Goal: Task Accomplishment & Management: Use online tool/utility

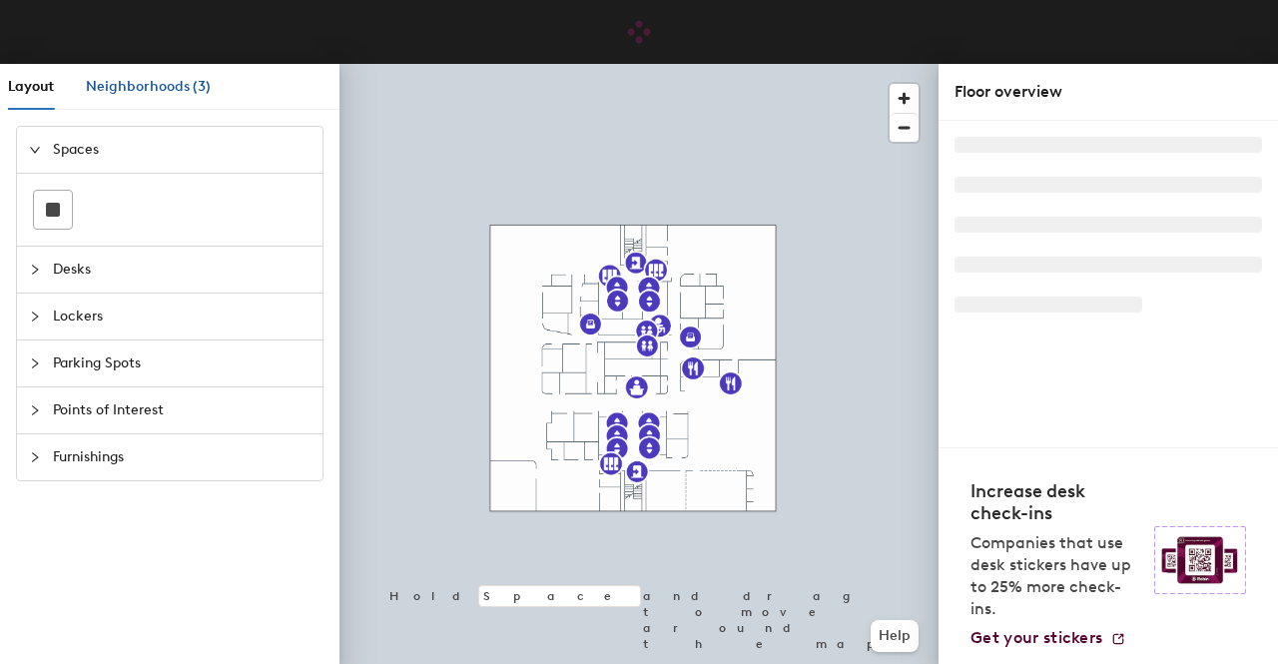
click at [135, 95] on div "Neighborhoods (3)" at bounding box center [148, 87] width 125 height 22
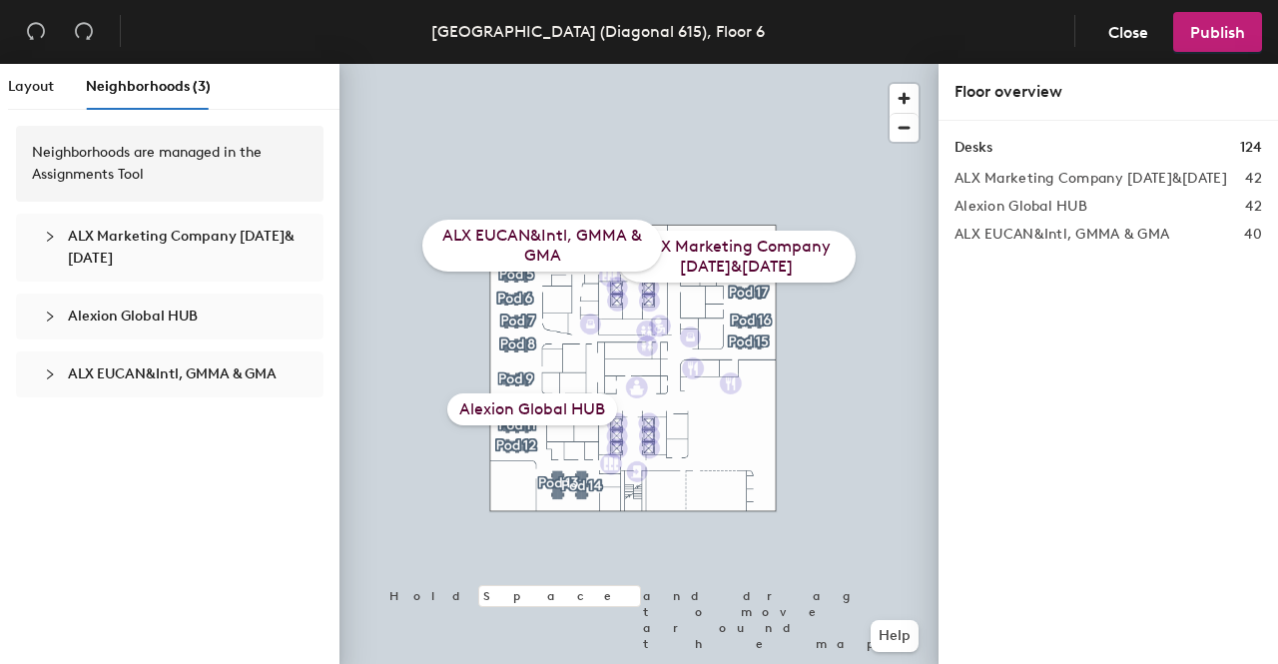
click at [50, 237] on icon "collapsed" at bounding box center [50, 237] width 12 height 12
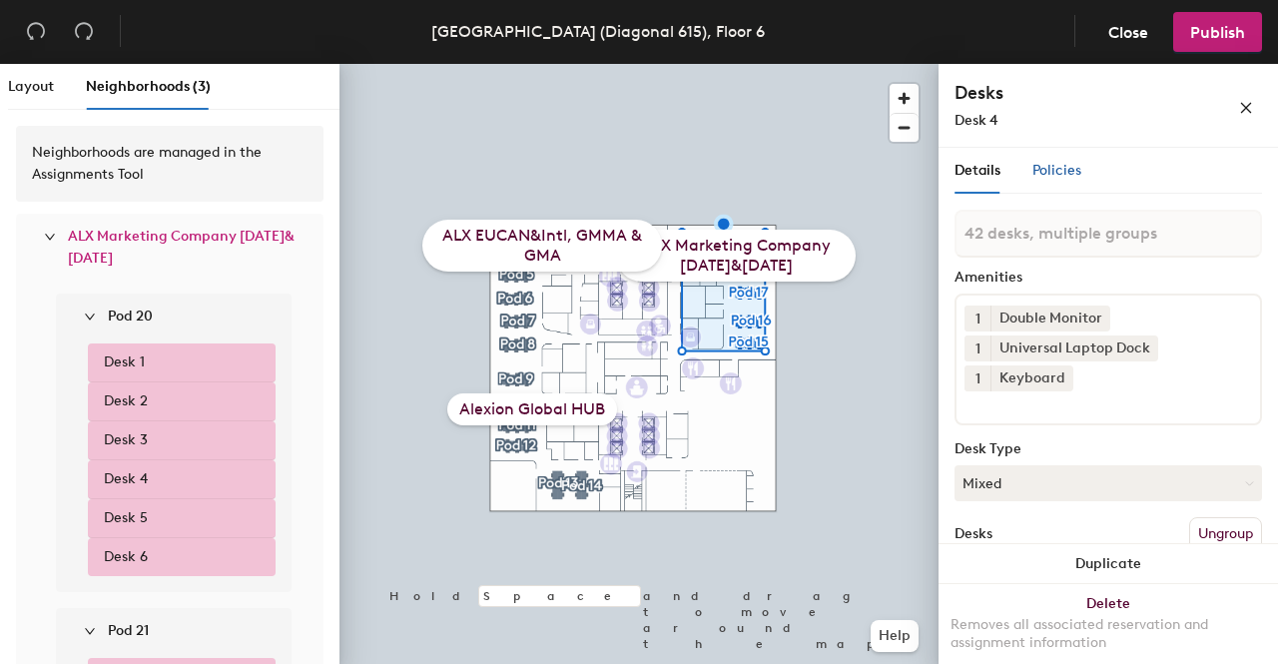
click at [1051, 178] on span "Policies" at bounding box center [1056, 170] width 49 height 17
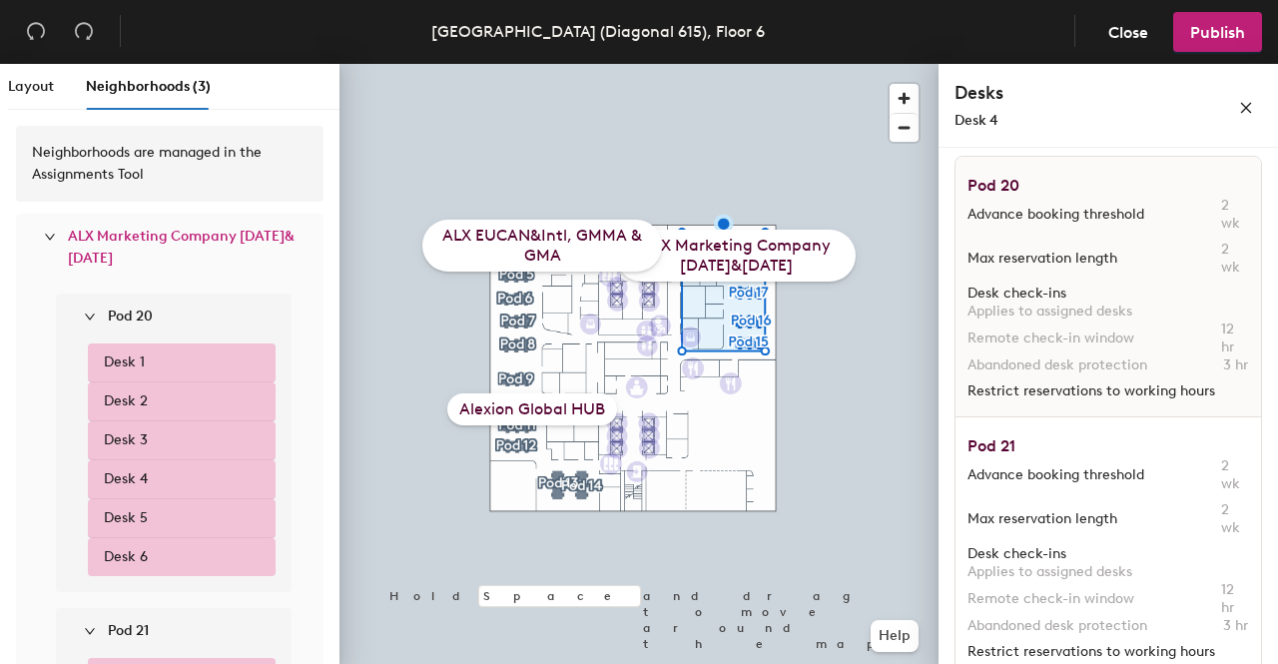
scroll to position [52, 0]
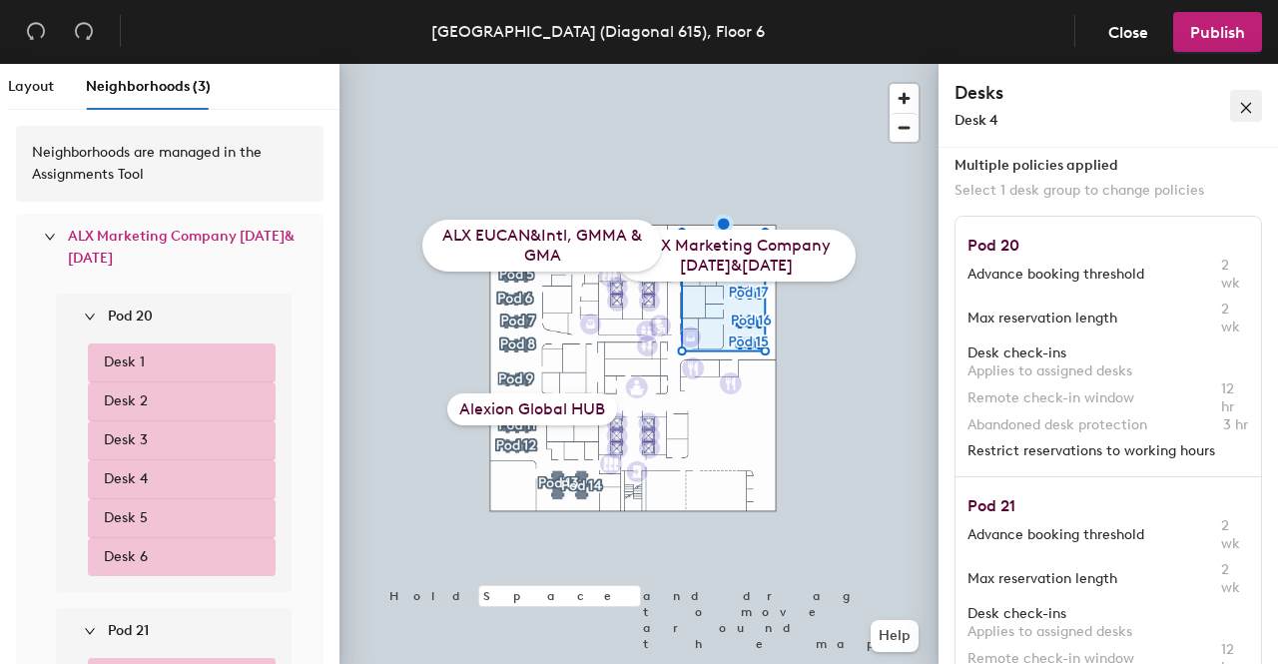
click at [1251, 110] on icon "close" at bounding box center [1246, 108] width 14 height 14
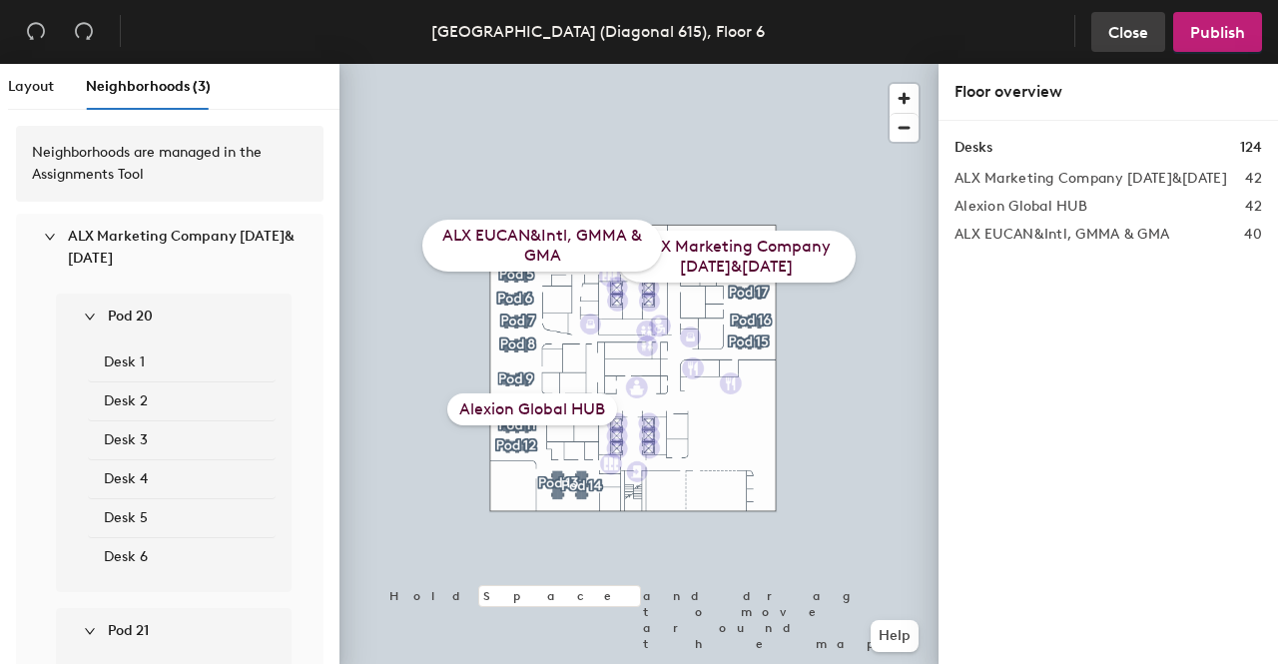
click at [1127, 27] on span "Close" at bounding box center [1128, 32] width 40 height 19
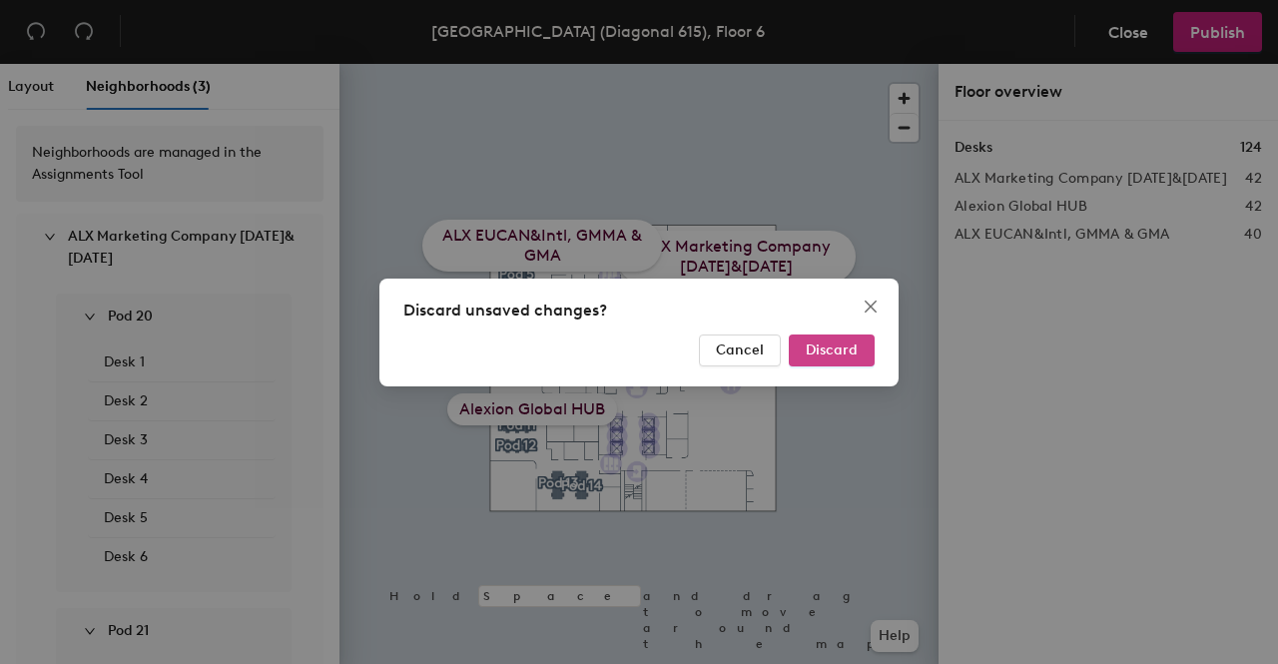
click at [813, 351] on span "Discard" at bounding box center [832, 349] width 52 height 17
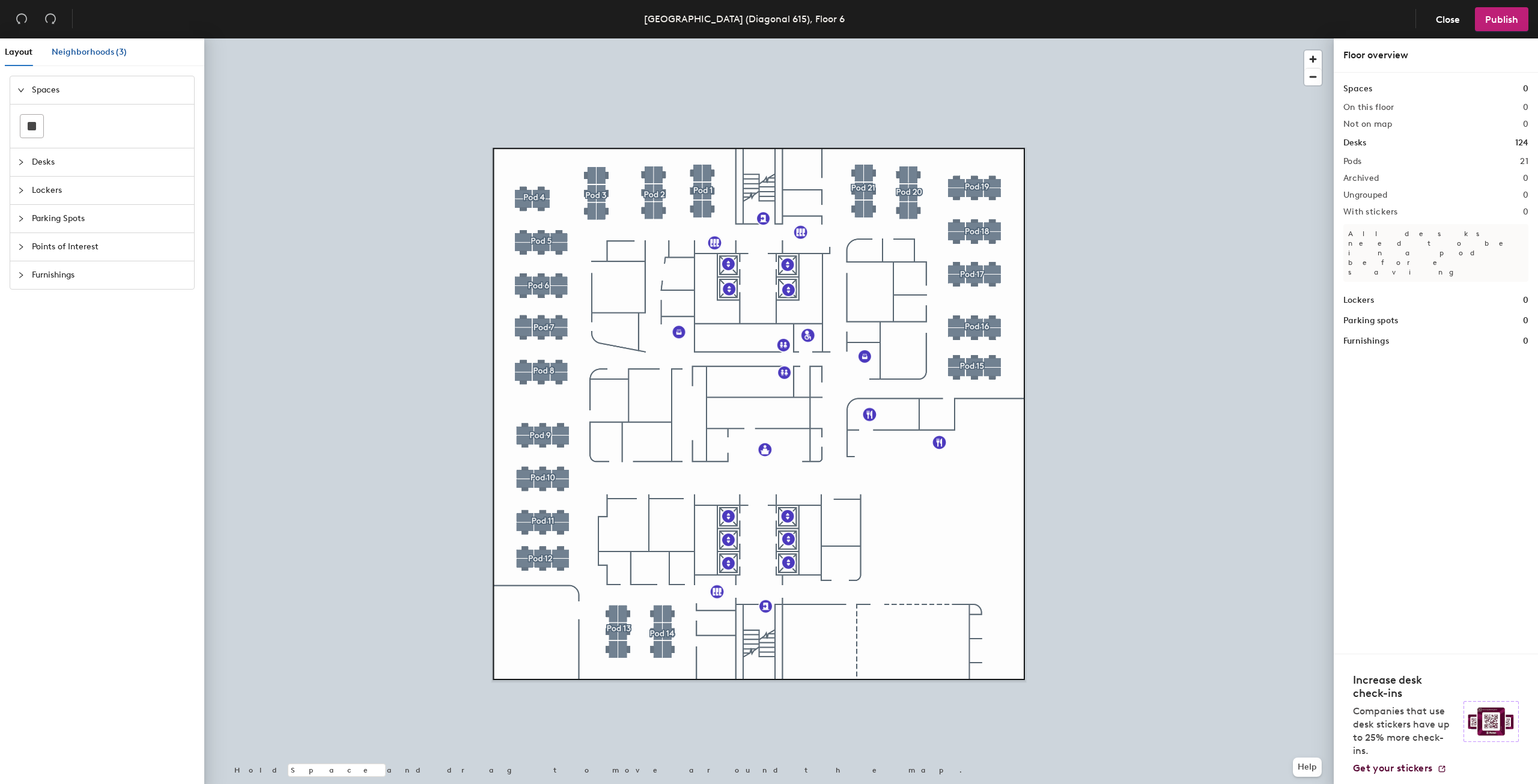
click at [106, 54] on span "Neighborhoods (3)" at bounding box center [89, 52] width 75 height 10
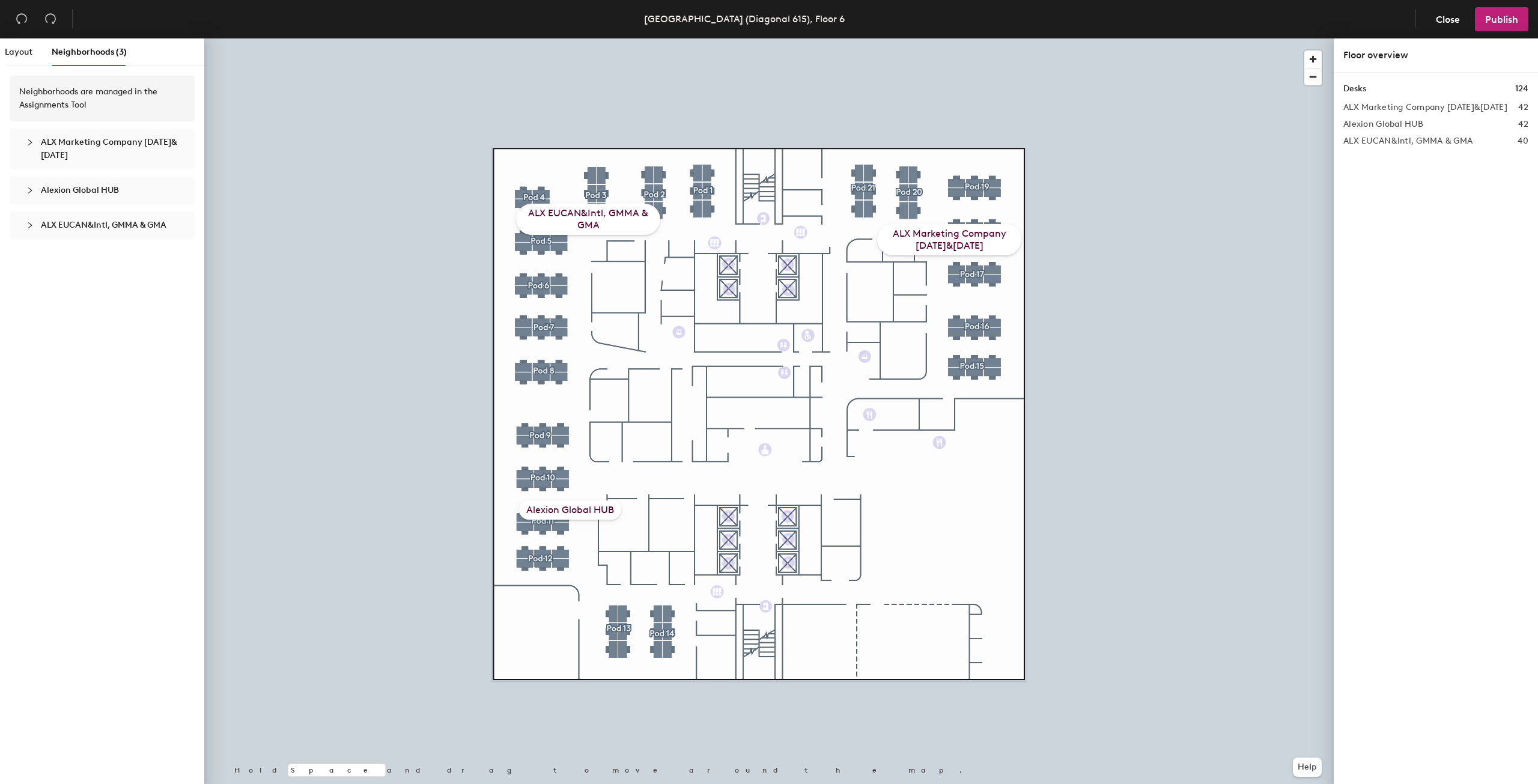
click at [902, 242] on div "ALX Marketing Company [DATE]&[DATE]" at bounding box center [949, 239] width 144 height 31
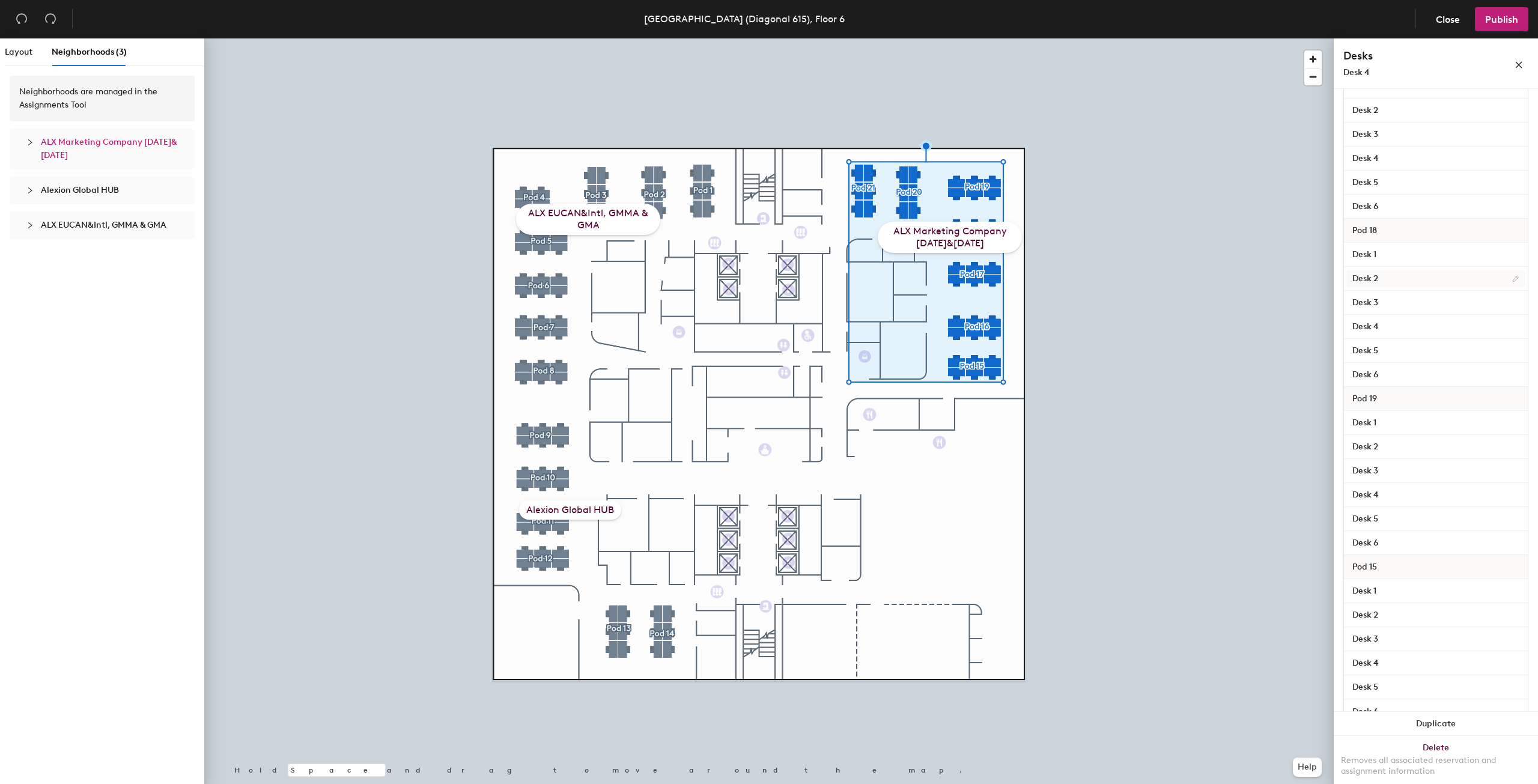
scroll to position [842, 0]
click at [929, 241] on div "ALX Marketing Company [DATE]&[DATE]" at bounding box center [950, 237] width 144 height 31
click at [952, 238] on div "ALX Marketing Company [DATE]&[DATE]" at bounding box center [950, 237] width 144 height 31
drag, startPoint x: 996, startPoint y: 242, endPoint x: 942, endPoint y: 238, distance: 54.1
click at [942, 238] on div "ALX Marketing Company [DATE]&[DATE]" at bounding box center [950, 237] width 144 height 31
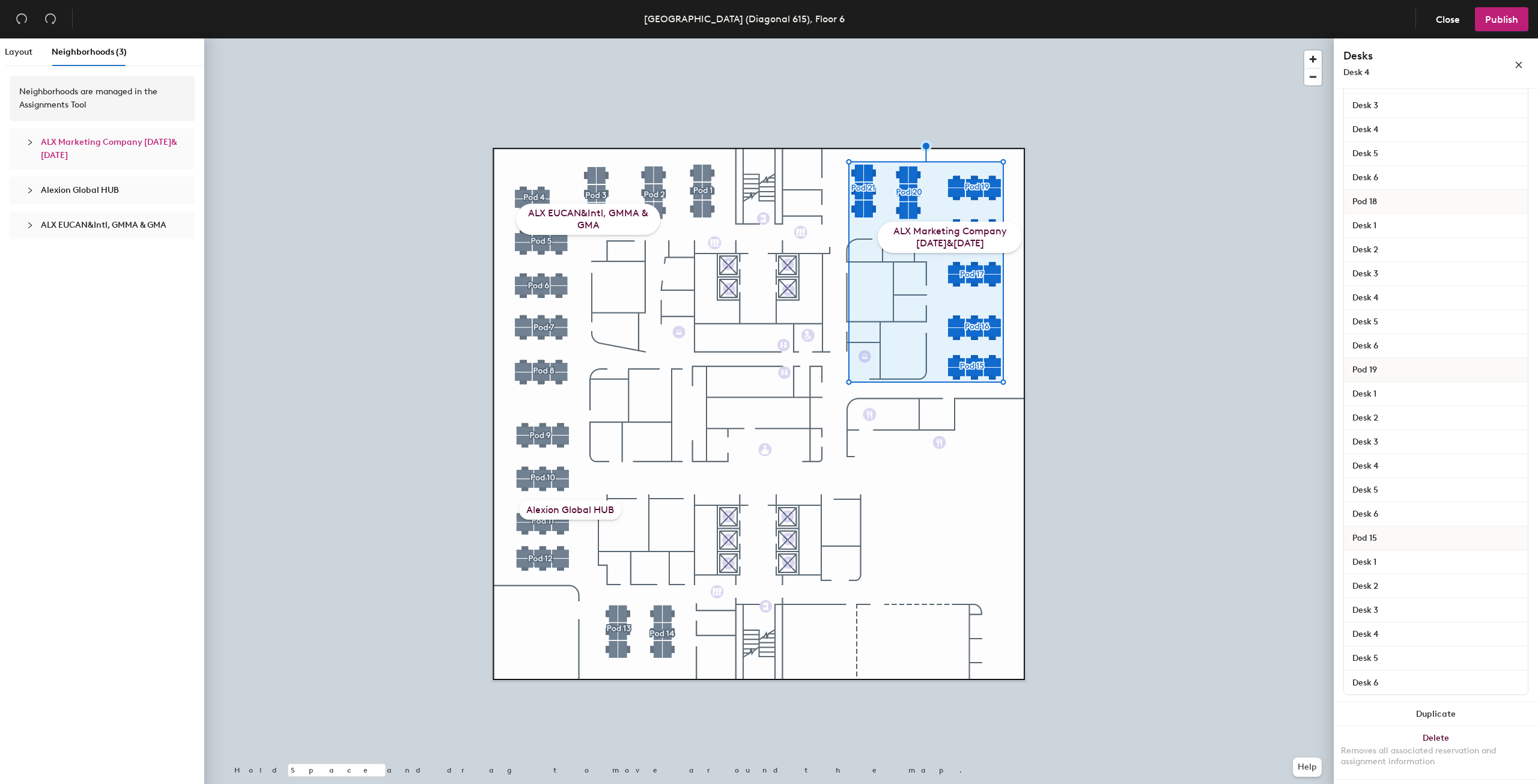
click at [36, 141] on div at bounding box center [34, 143] width 14 height 13
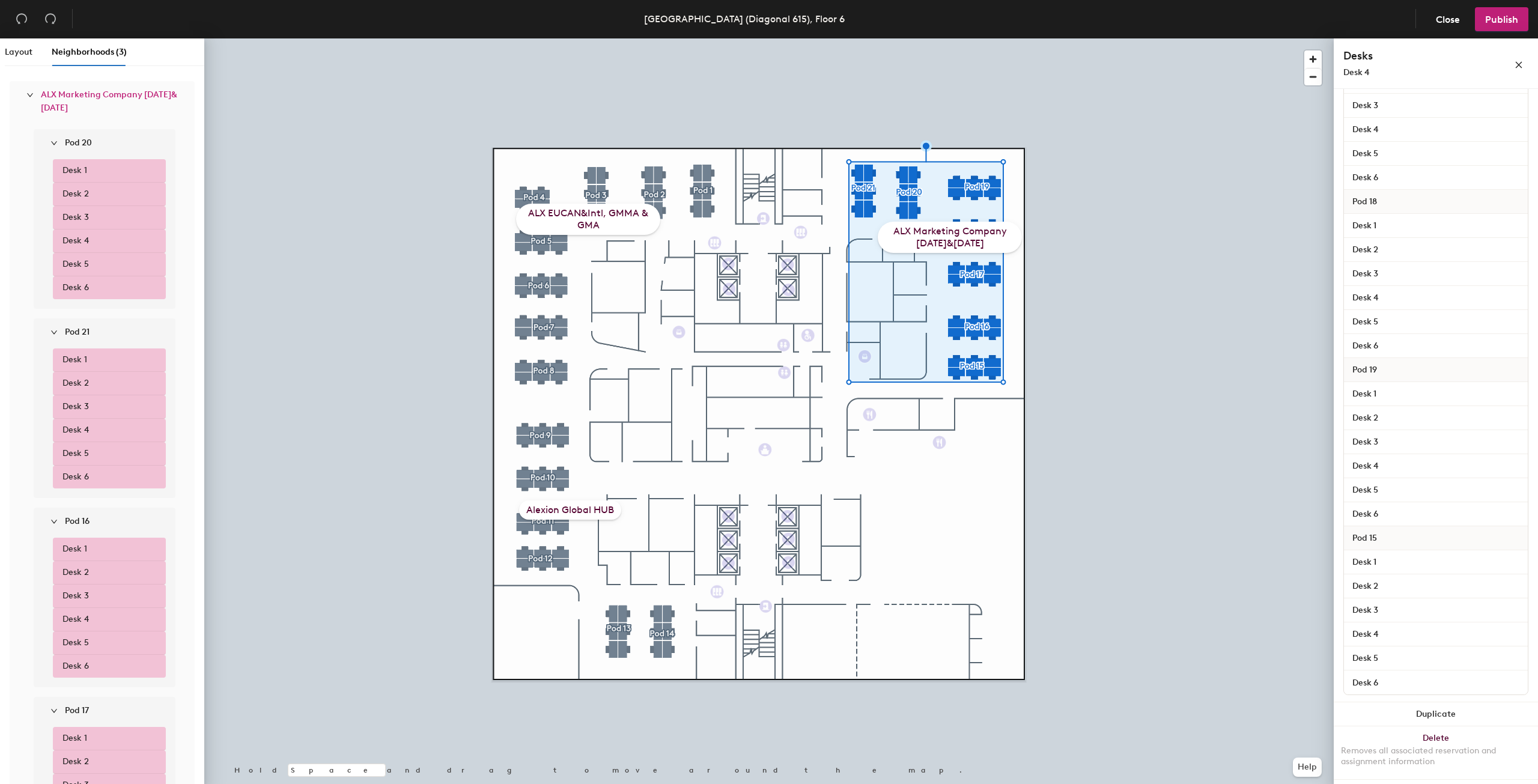
scroll to position [0, 0]
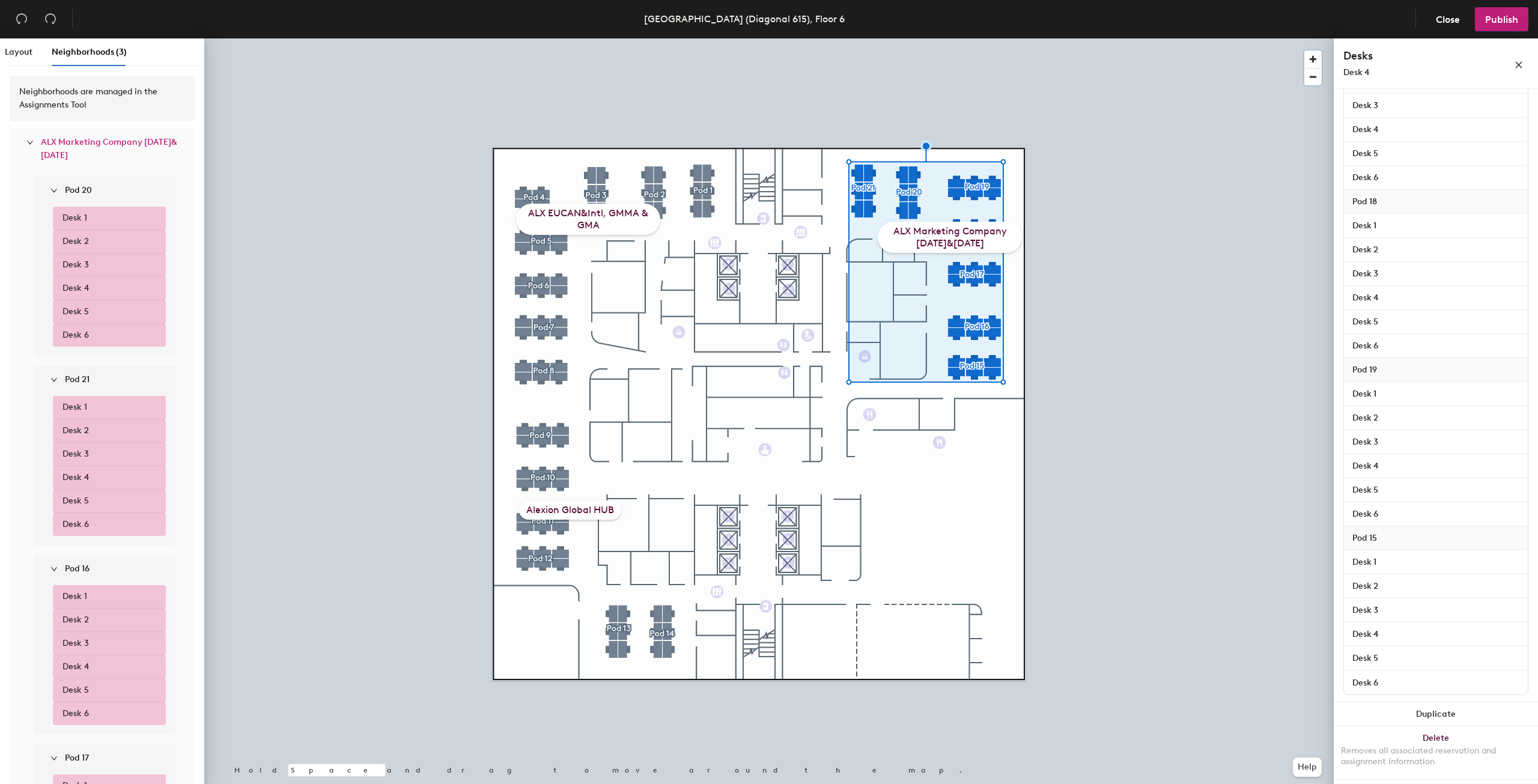
click at [930, 236] on div "ALX Marketing Company [DATE]&[DATE]" at bounding box center [950, 237] width 144 height 31
drag, startPoint x: 967, startPoint y: 236, endPoint x: 967, endPoint y: 229, distance: 7.0
click at [967, 229] on div "ALX Marketing Company [DATE]&[DATE]" at bounding box center [950, 237] width 144 height 31
click at [1453, 19] on span "Close" at bounding box center [1448, 19] width 24 height 11
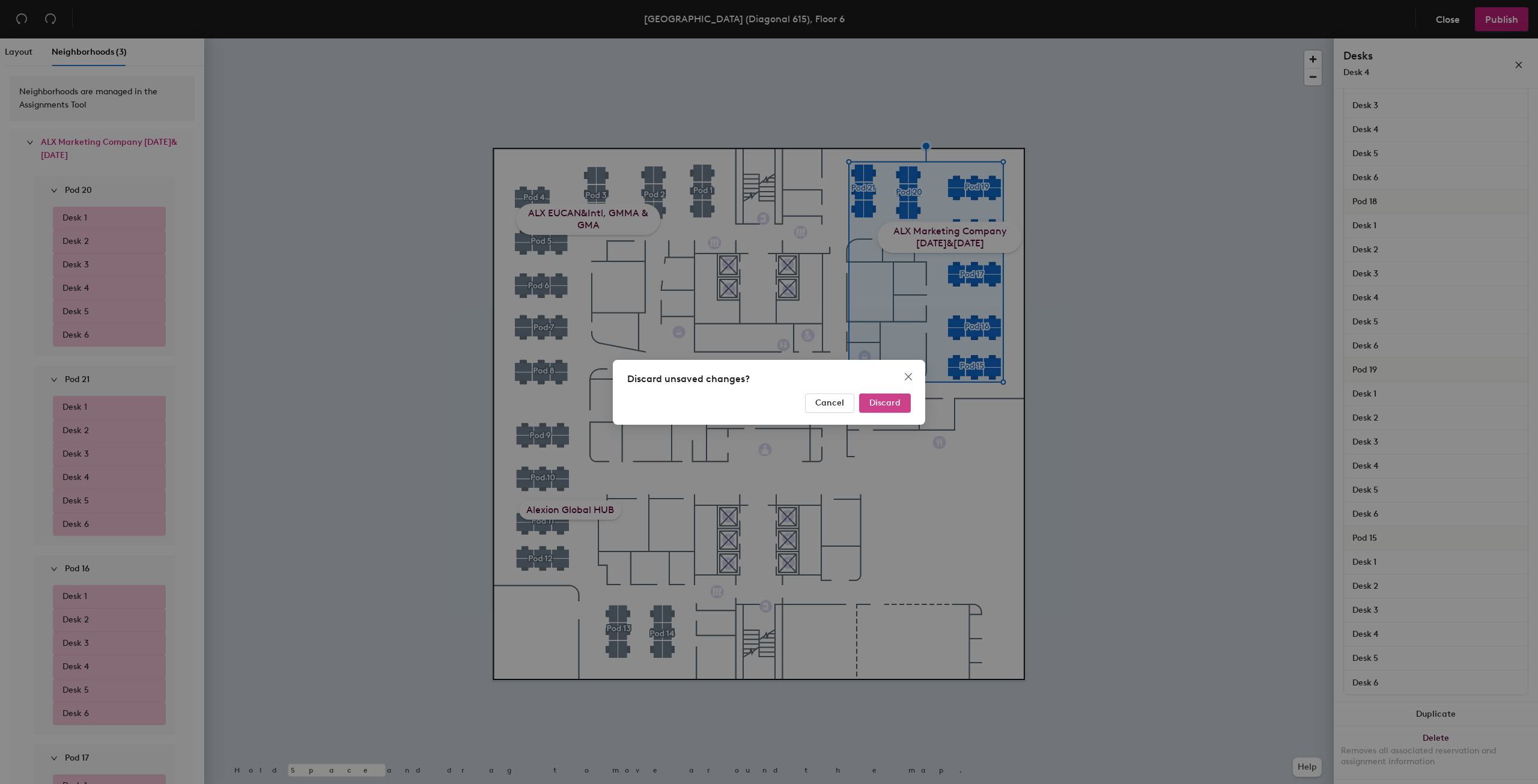
click at [885, 401] on span "Discard" at bounding box center [885, 403] width 31 height 10
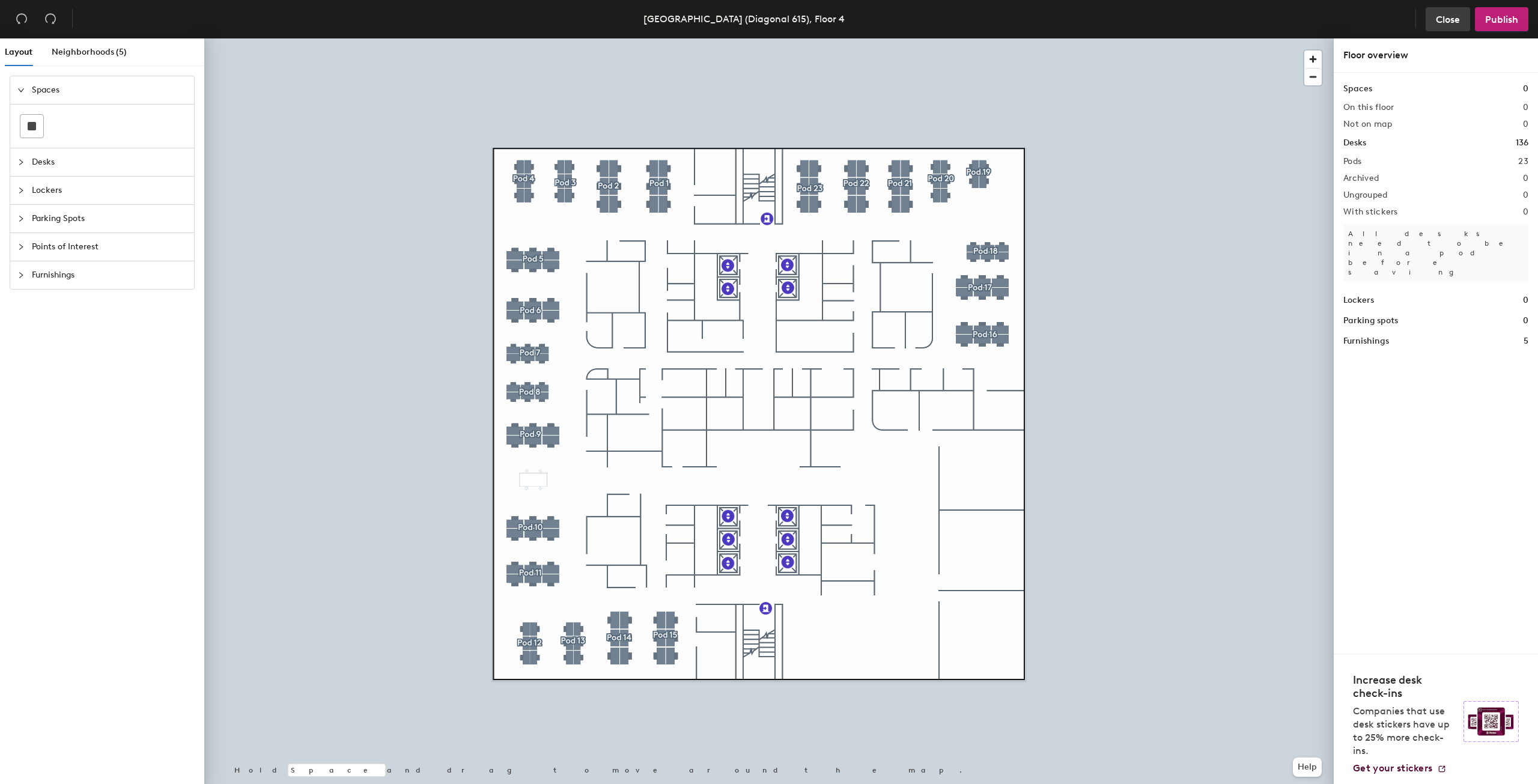
click at [1451, 23] on span "Close" at bounding box center [1448, 19] width 24 height 11
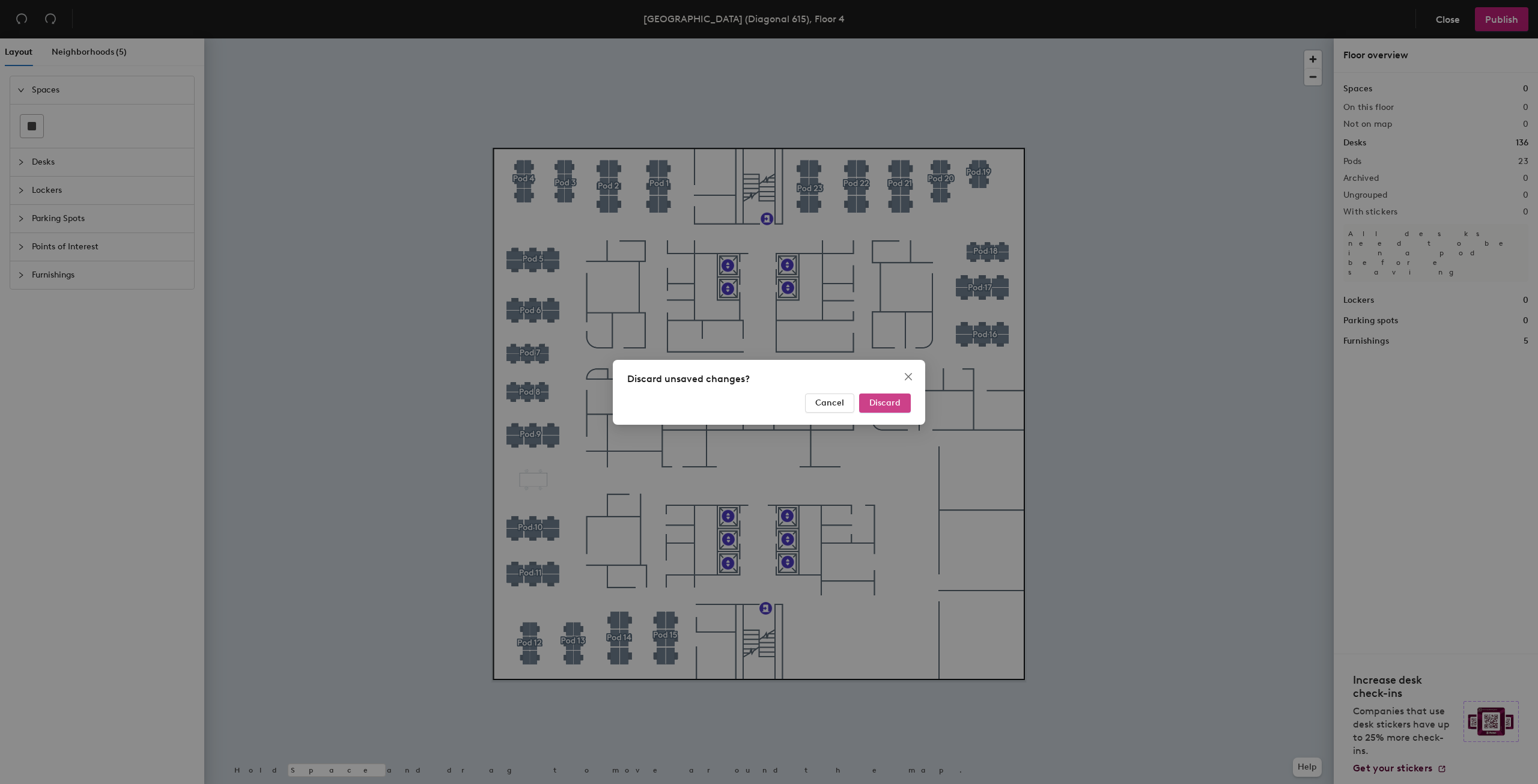
click at [889, 404] on span "Discard" at bounding box center [885, 403] width 31 height 10
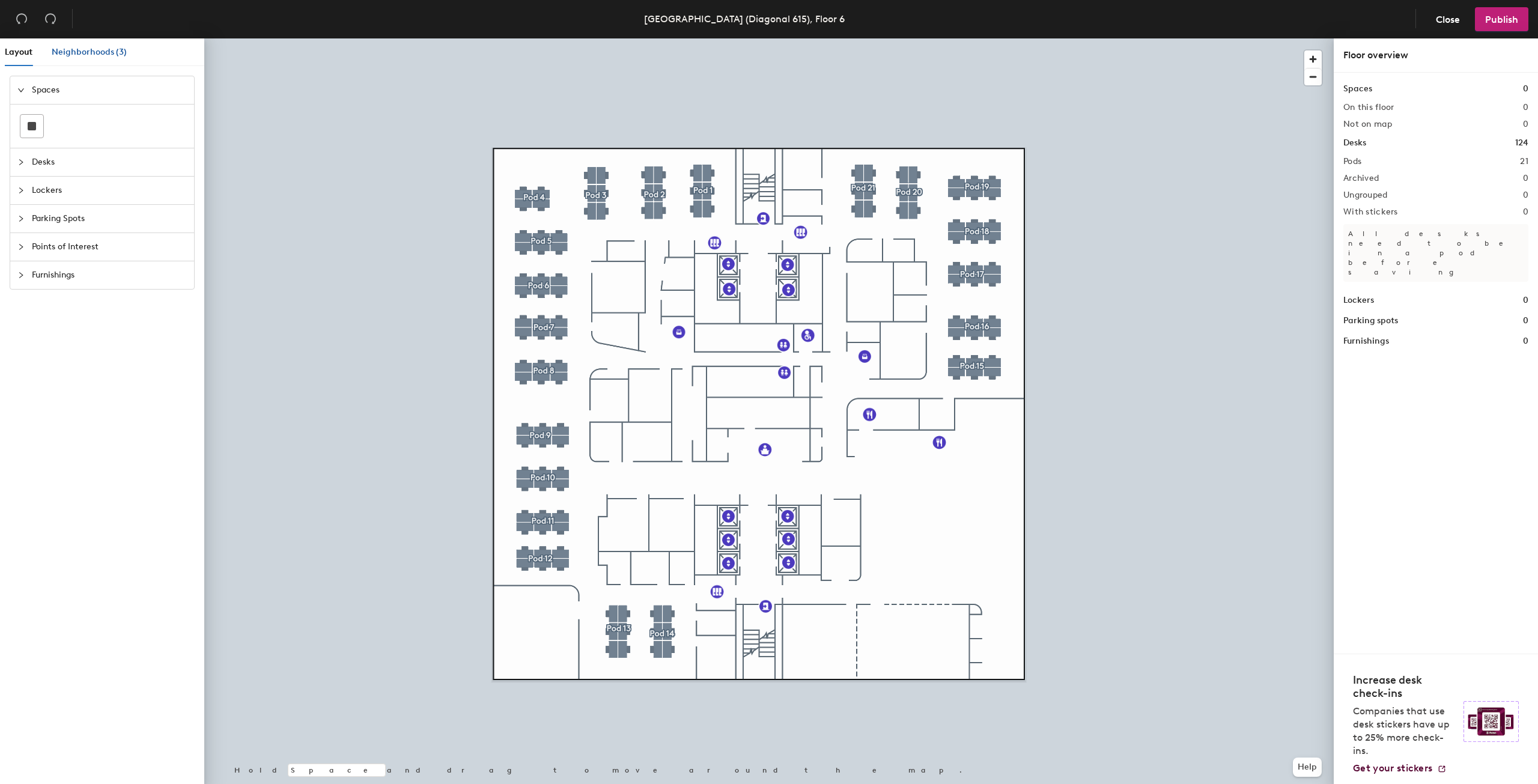
click at [91, 55] on span "Neighborhoods (3)" at bounding box center [89, 52] width 75 height 10
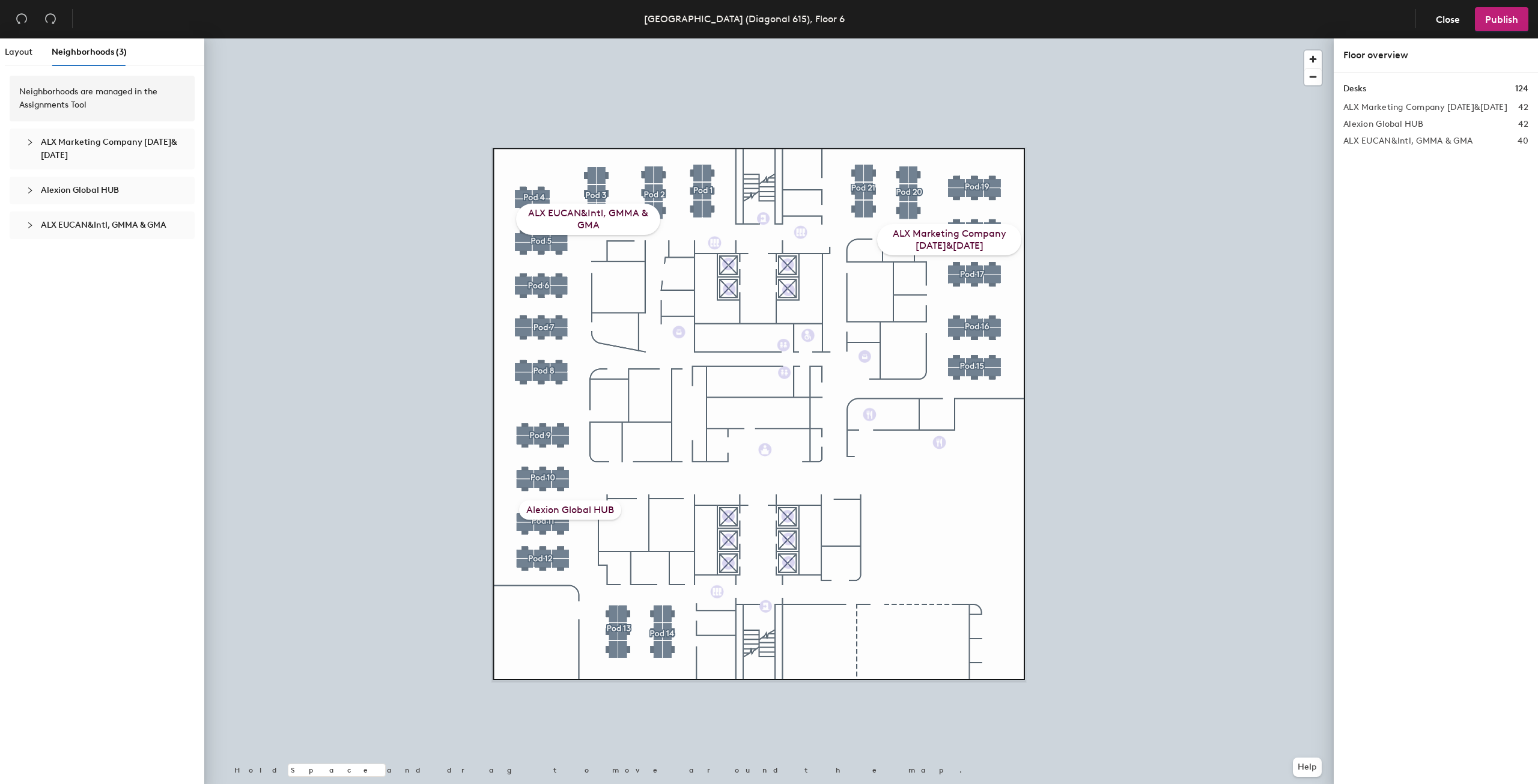
click at [947, 234] on div "ALX Marketing Company [DATE]&[DATE]" at bounding box center [949, 239] width 144 height 31
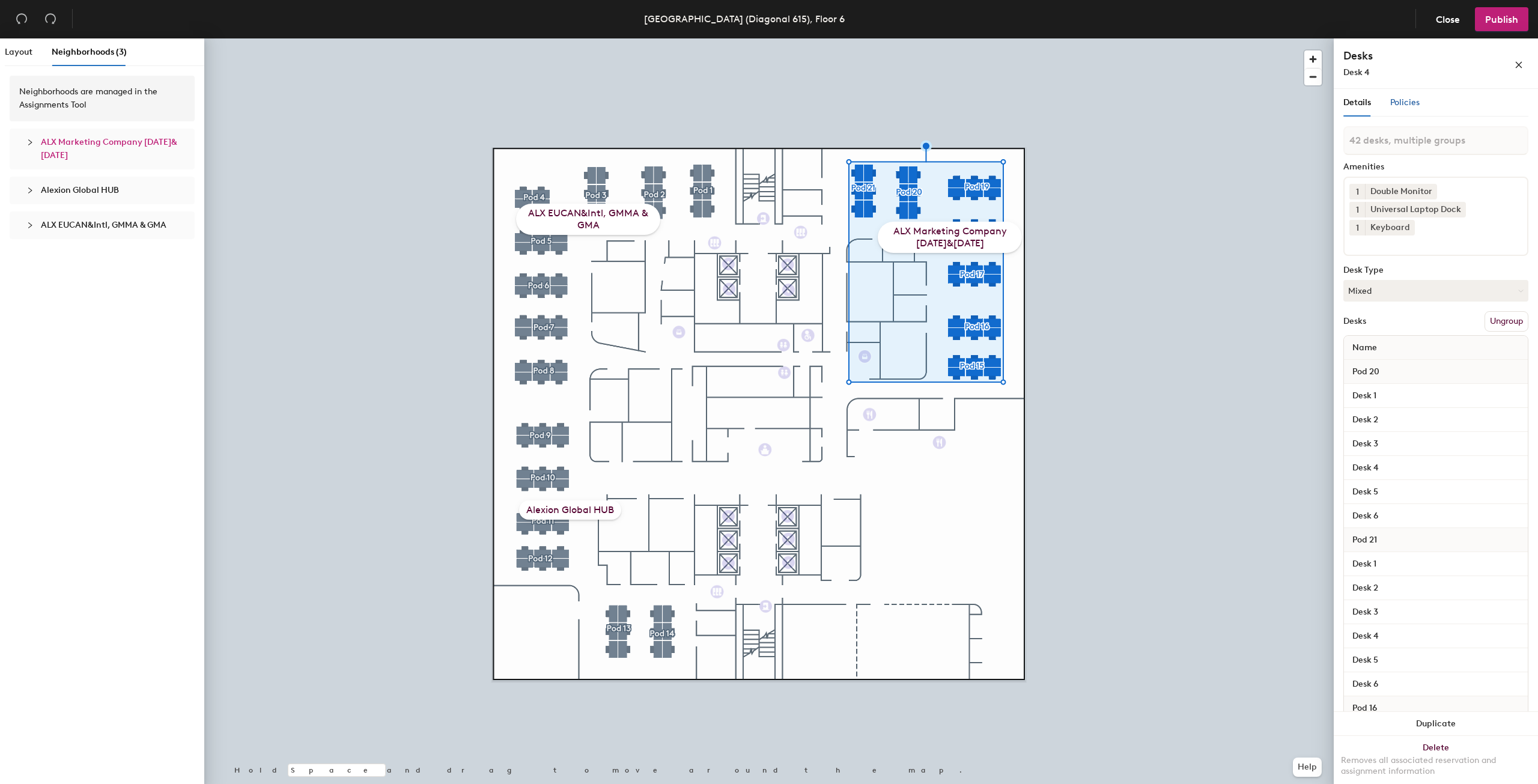
click at [1406, 100] on span "Policies" at bounding box center [1405, 102] width 29 height 10
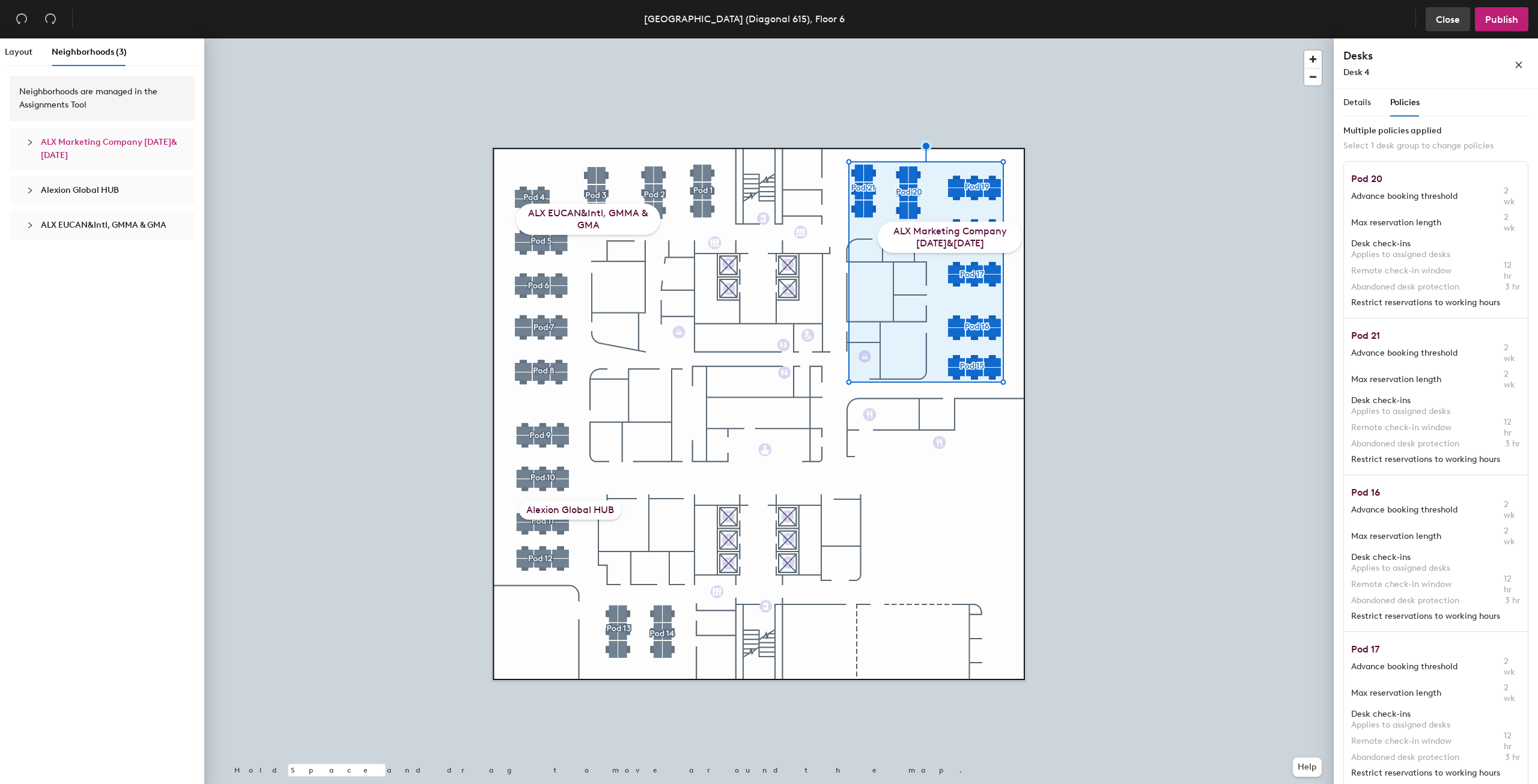
click at [1445, 25] on button "Close" at bounding box center [1448, 19] width 45 height 24
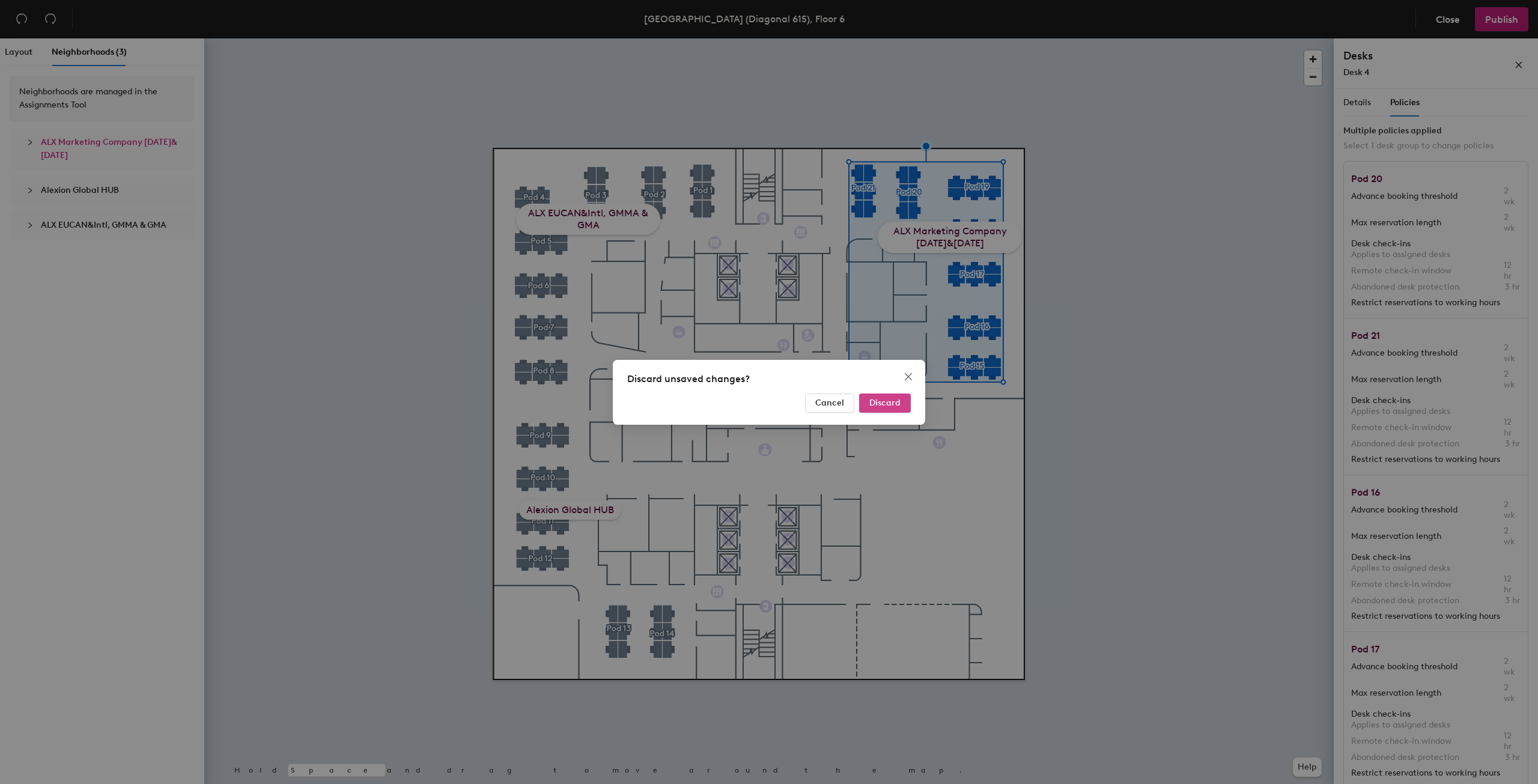
click at [880, 404] on span "Discard" at bounding box center [885, 403] width 31 height 10
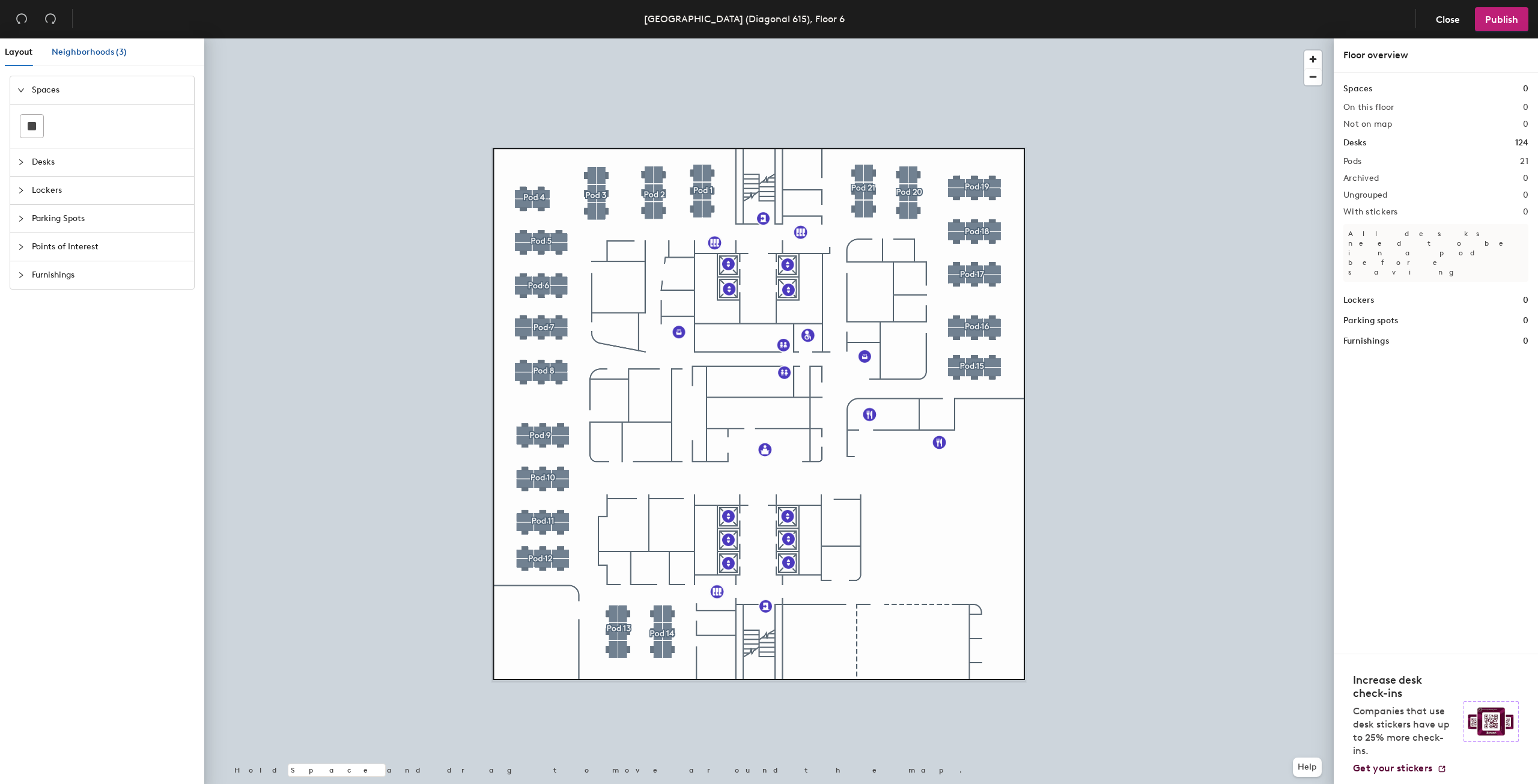
click at [114, 53] on span "Neighborhoods (3)" at bounding box center [89, 52] width 75 height 10
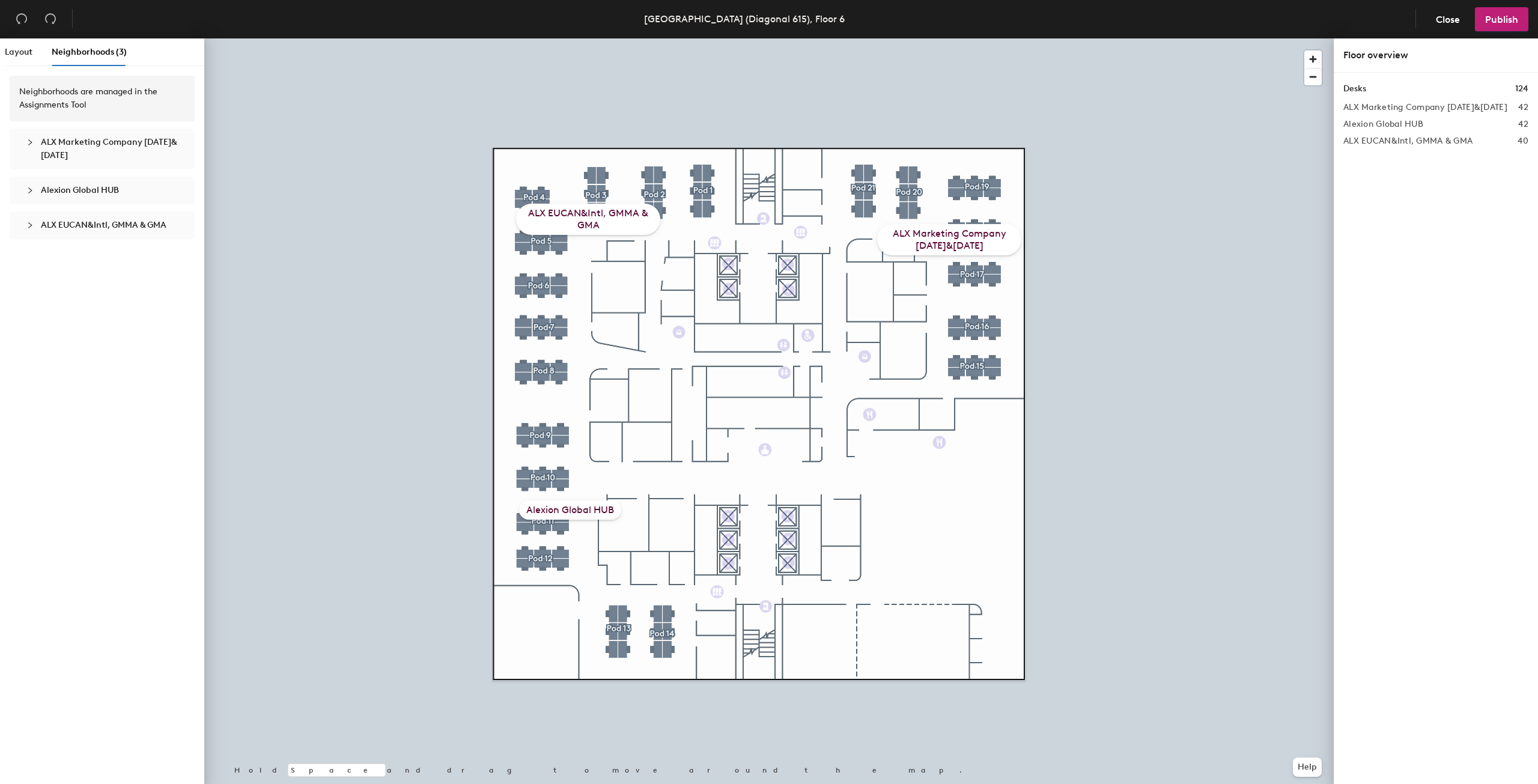
click at [104, 225] on span "ALX EUCAN&Intl, GMMA & GMA" at bounding box center [104, 224] width 126 height 10
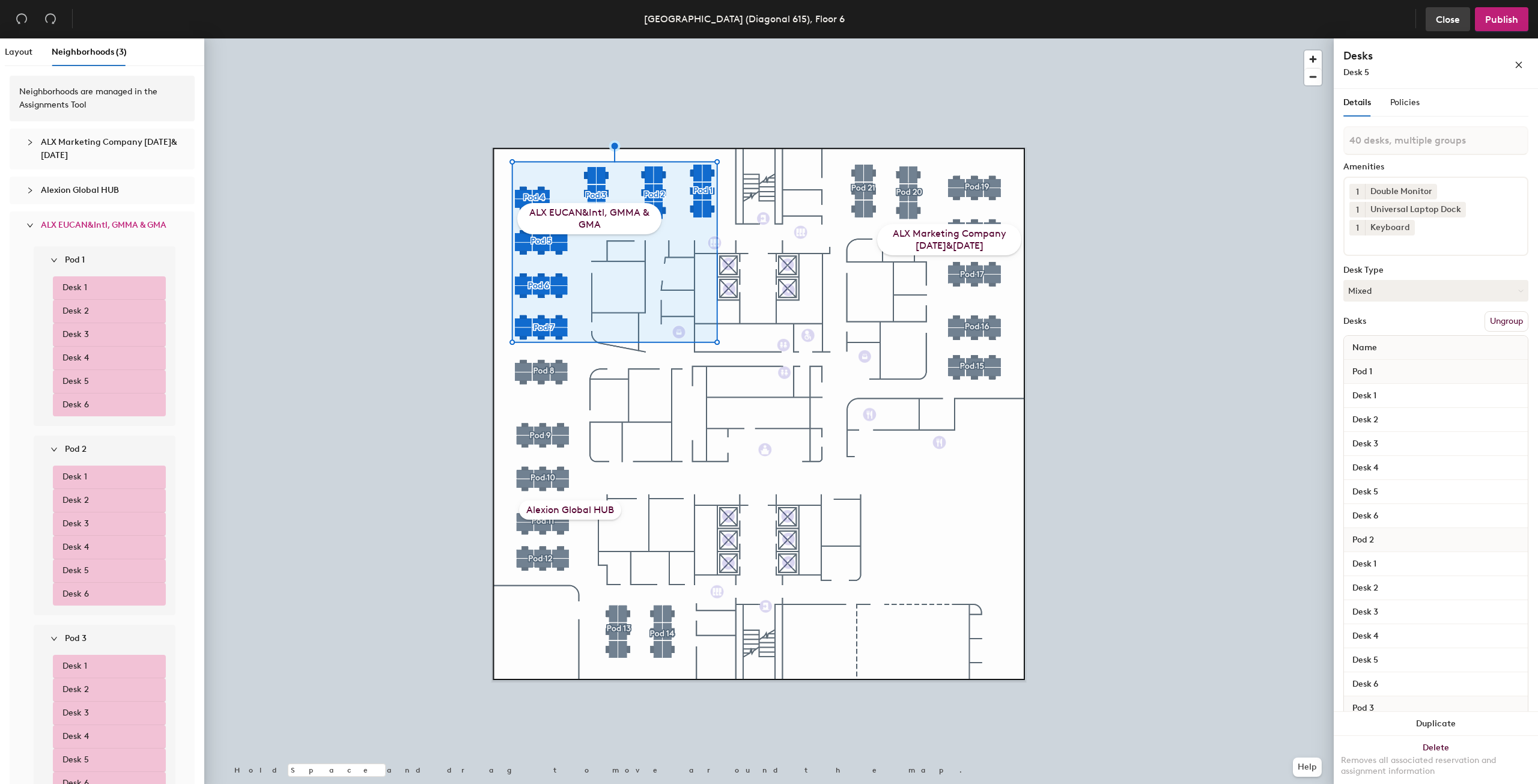
click at [1450, 20] on span "Close" at bounding box center [1448, 19] width 24 height 11
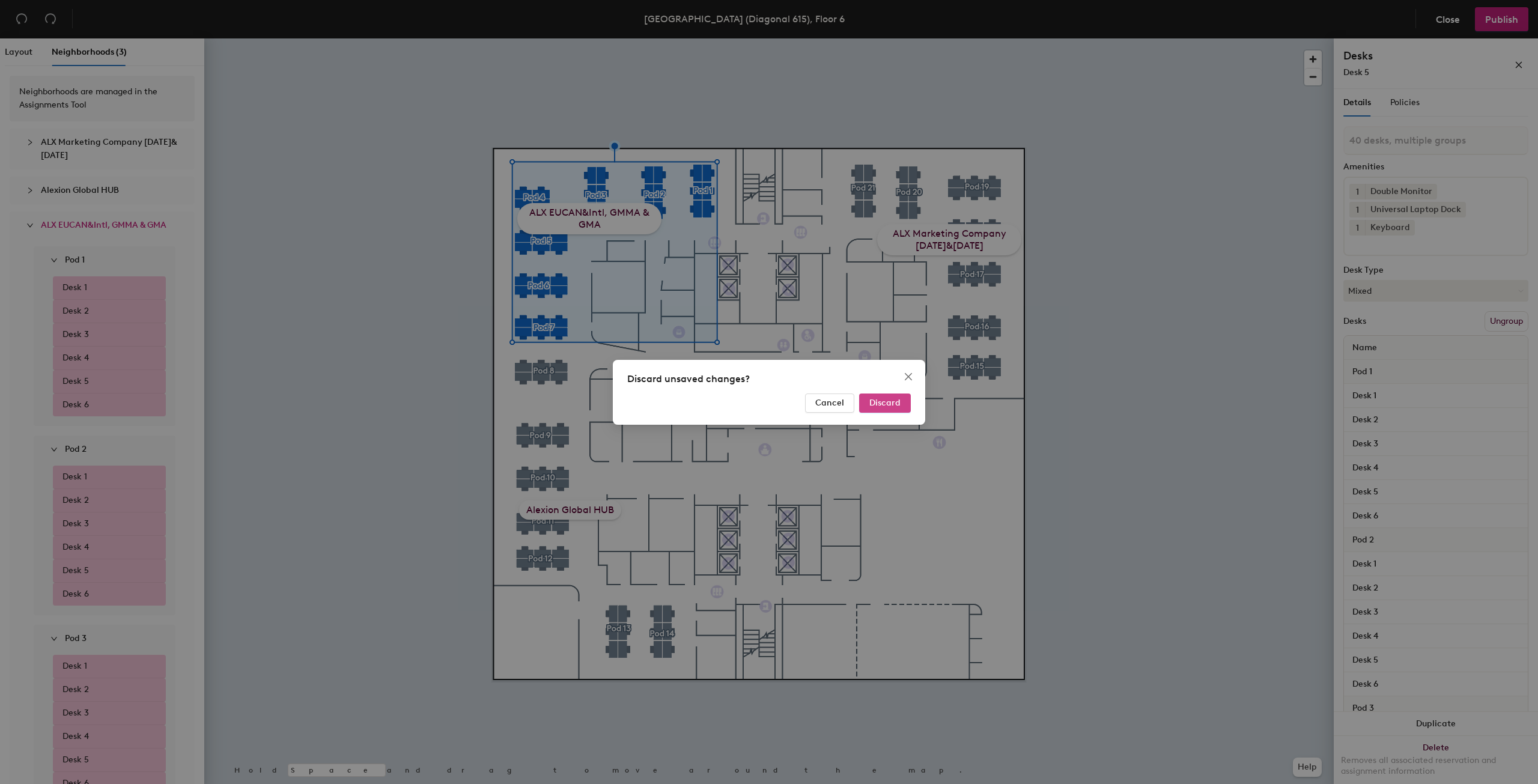
click at [893, 401] on span "Discard" at bounding box center [885, 403] width 31 height 10
